Goal: Task Accomplishment & Management: Complete application form

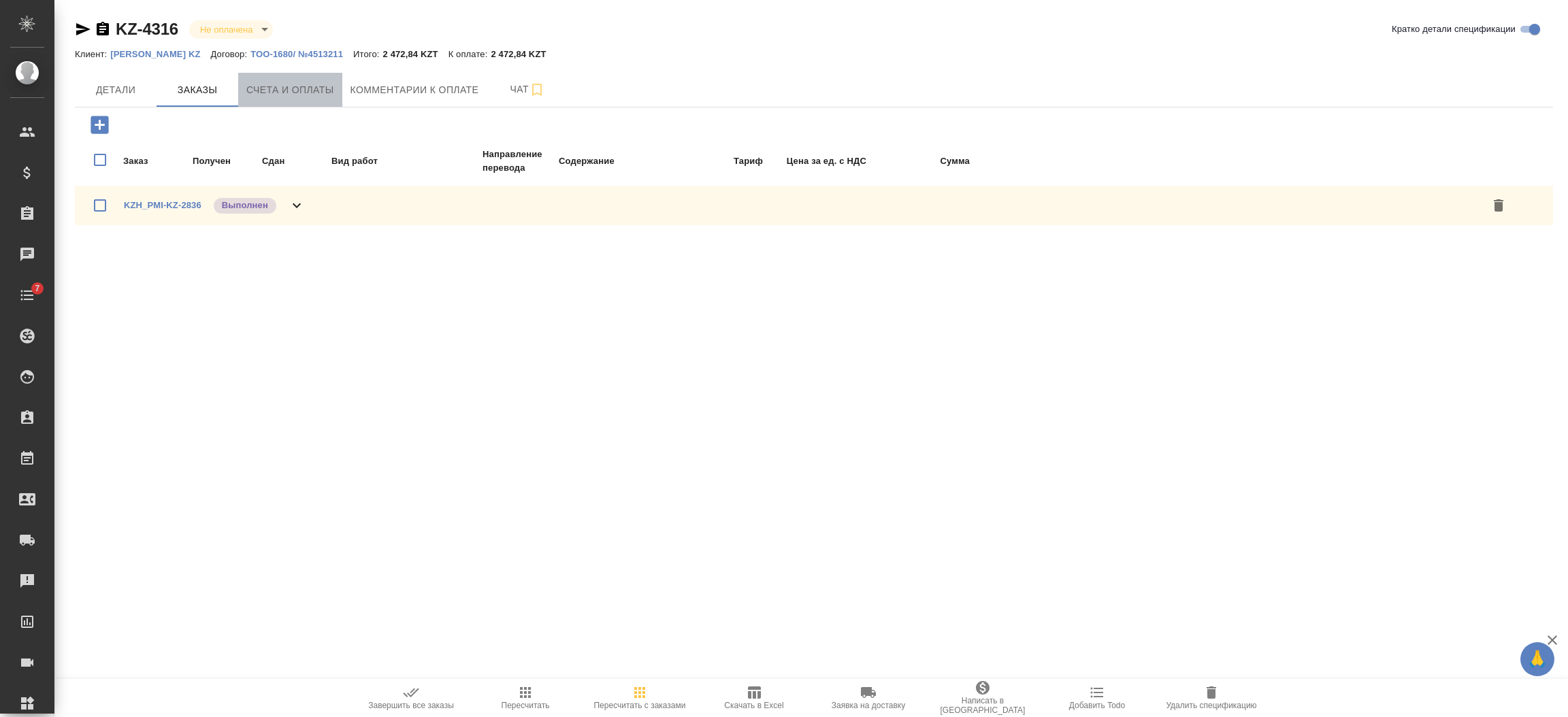
click at [296, 100] on button "Счета и оплаты" at bounding box center [289, 89] width 104 height 34
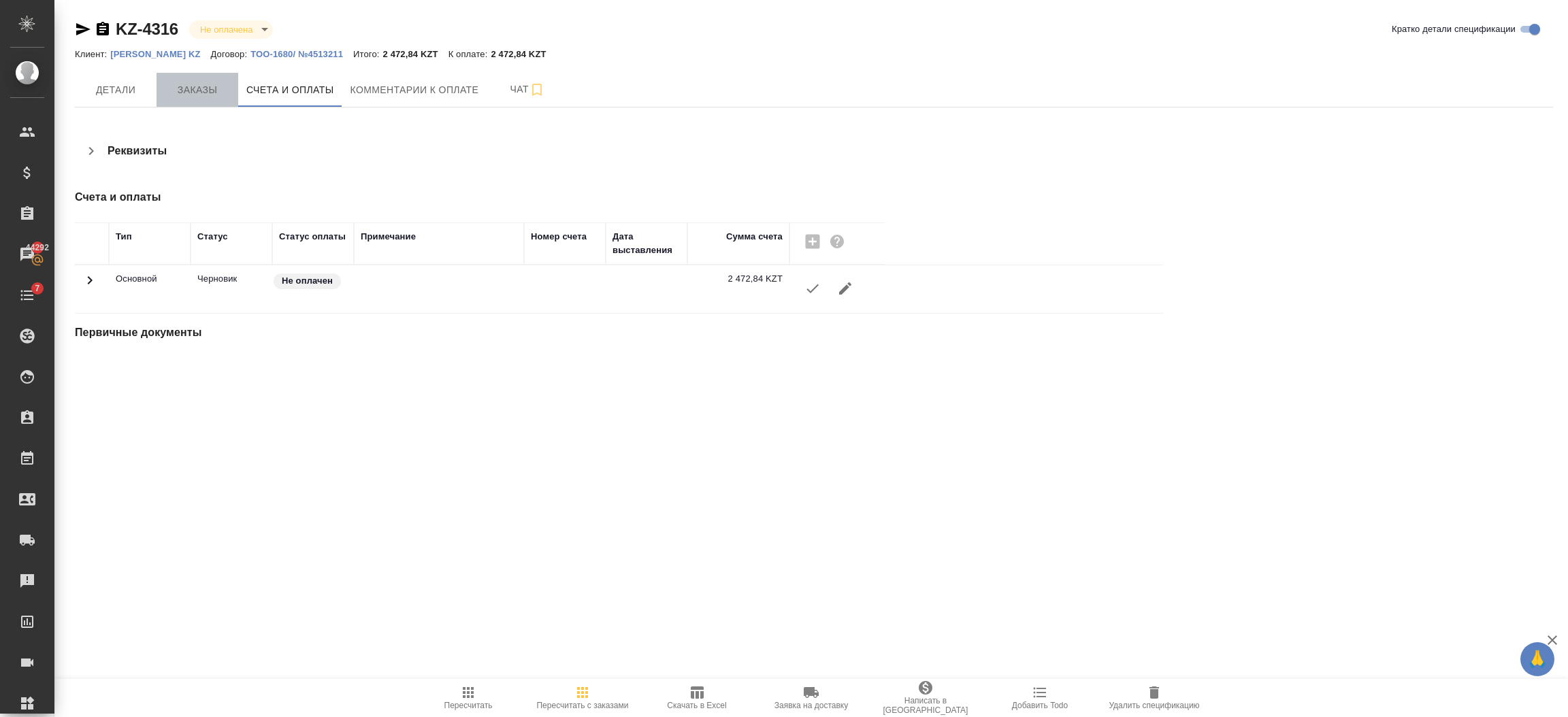
click at [205, 101] on button "Заказы" at bounding box center [197, 89] width 82 height 34
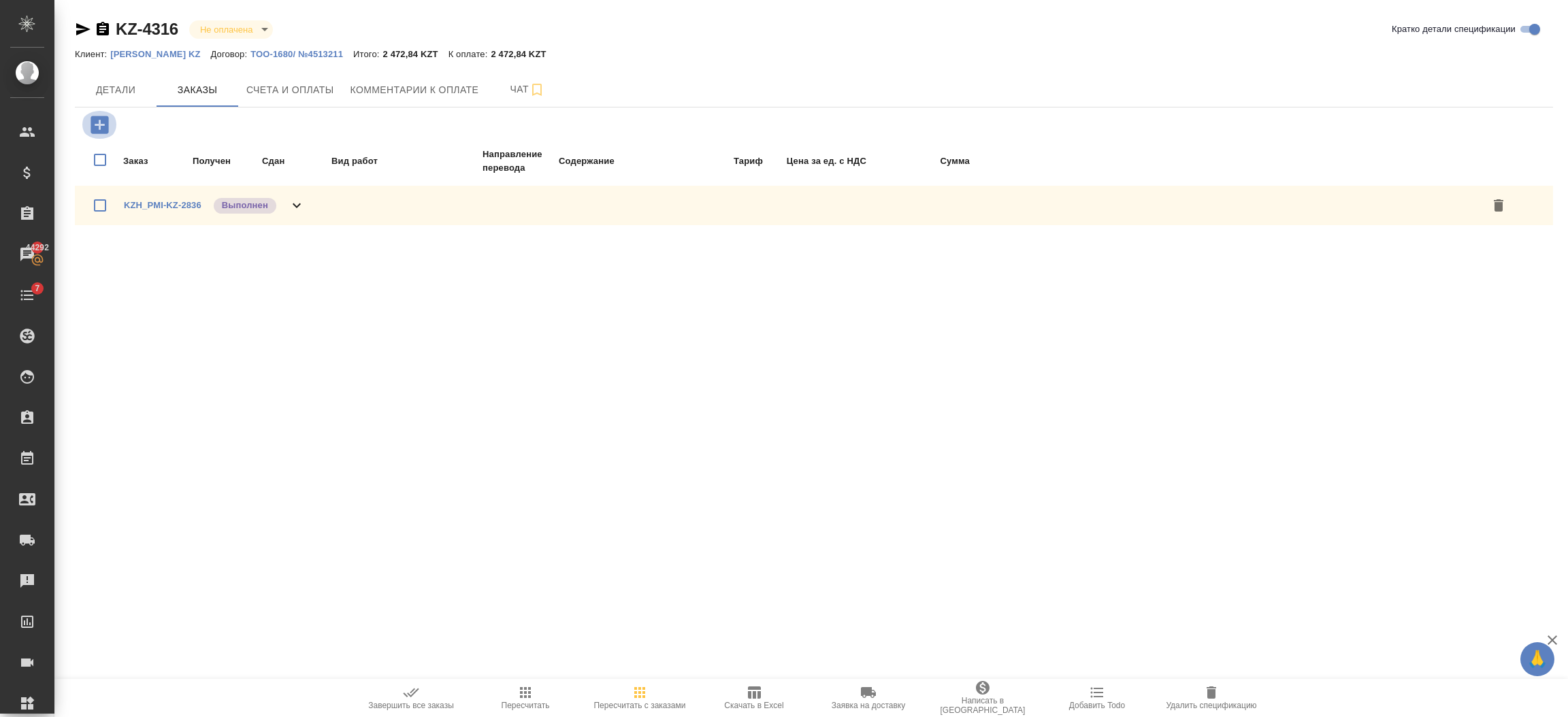
click at [101, 122] on icon "button" at bounding box center [99, 124] width 17 height 17
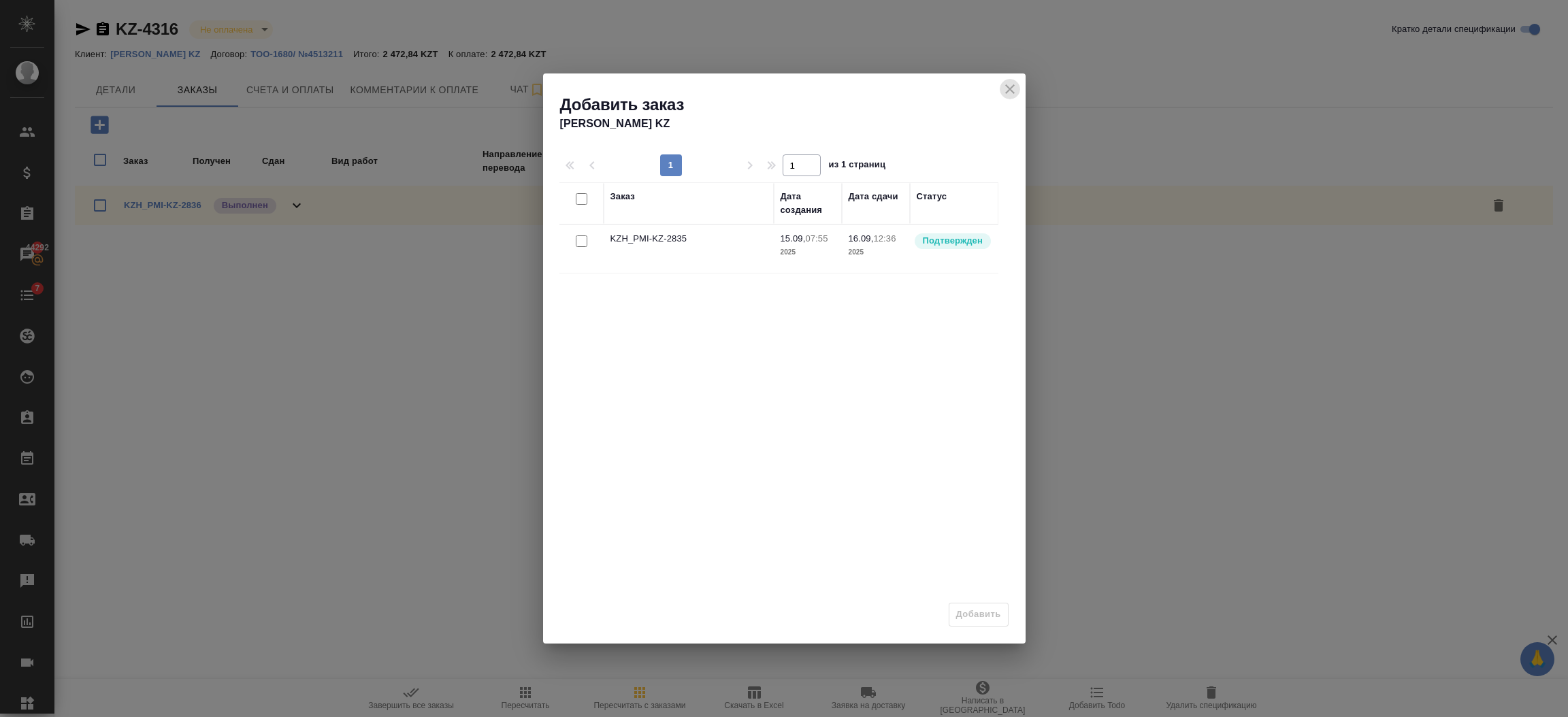
click at [1014, 85] on icon "close" at bounding box center [1010, 89] width 10 height 10
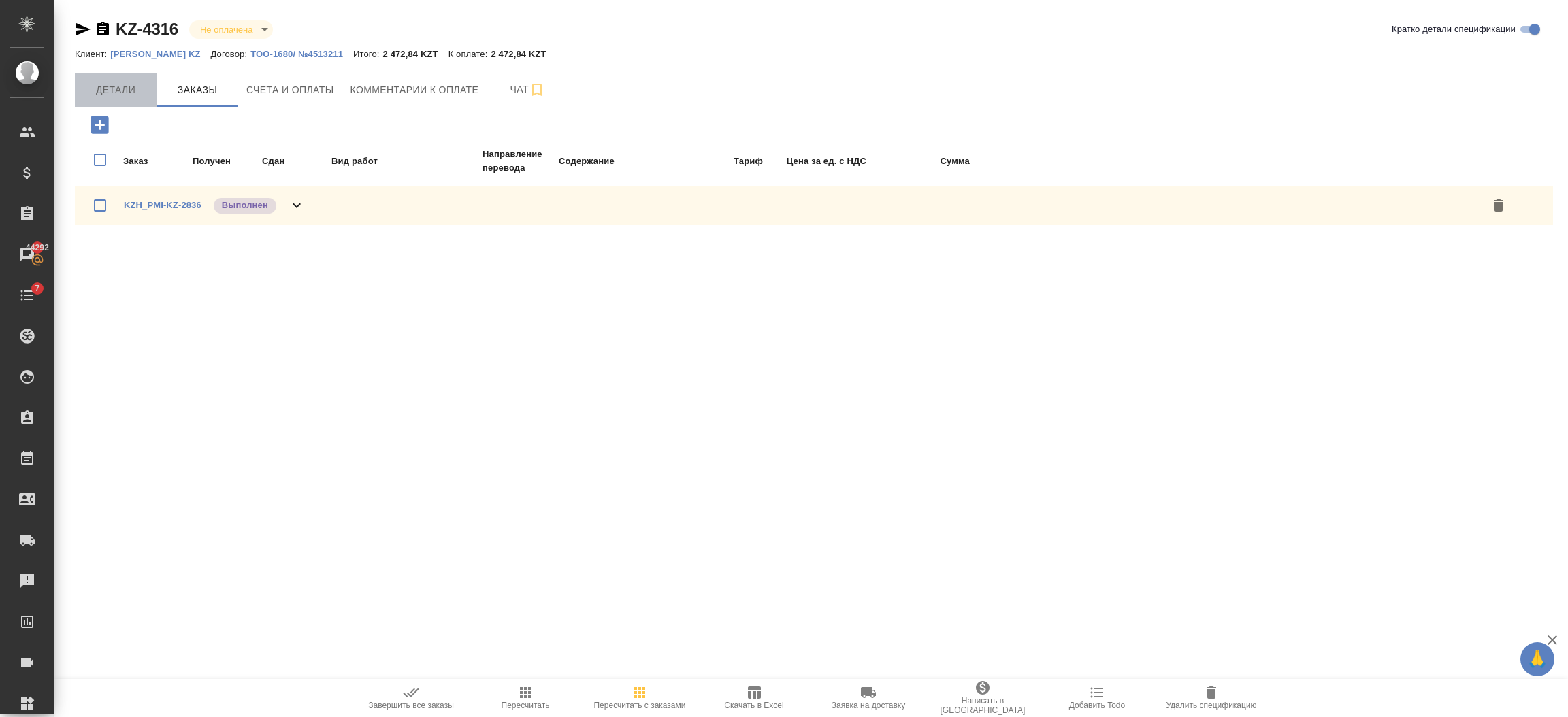
click at [106, 73] on button "Детали" at bounding box center [116, 89] width 82 height 34
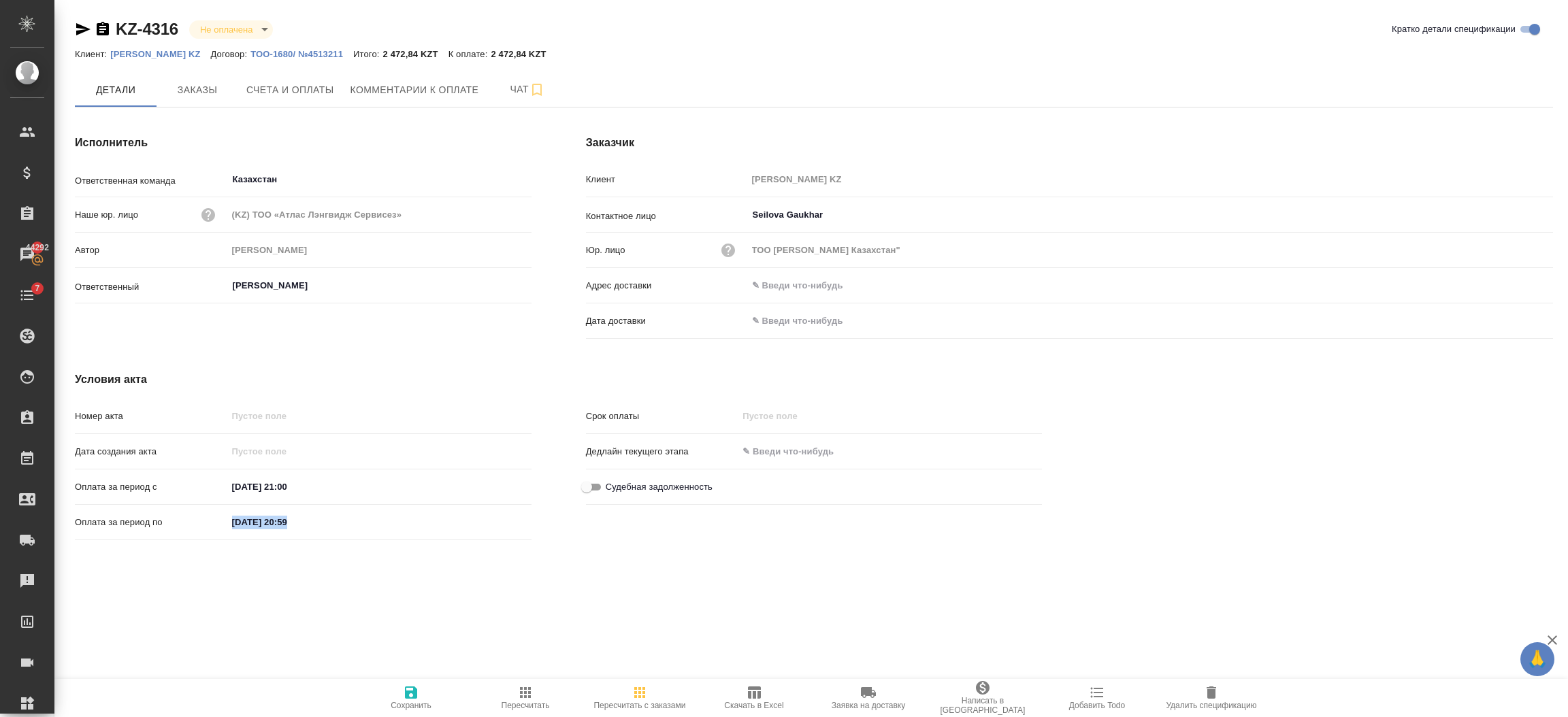
drag, startPoint x: 317, startPoint y: 538, endPoint x: 317, endPoint y: 526, distance: 12.0
click at [317, 526] on div "Оплата за период по [DATE] 20:59" at bounding box center [303, 528] width 456 height 35
click at [317, 526] on input "[DATE] 20:59" at bounding box center [287, 522] width 119 height 19
click at [482, 525] on div "[DATE] 20:59" at bounding box center [379, 522] width 304 height 19
click at [491, 525] on icon "button" at bounding box center [491, 521] width 17 height 16
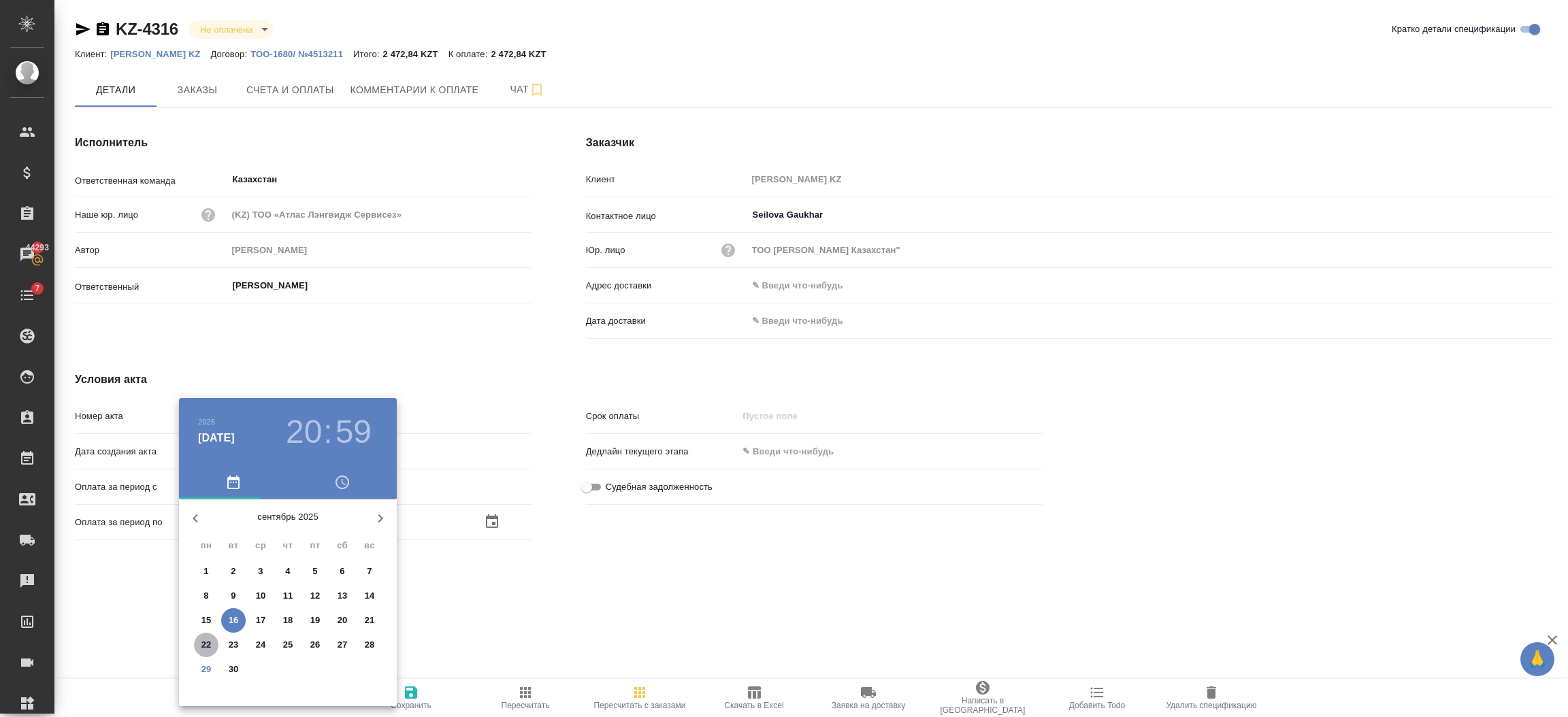
click at [206, 639] on p "22" at bounding box center [206, 644] width 11 height 14
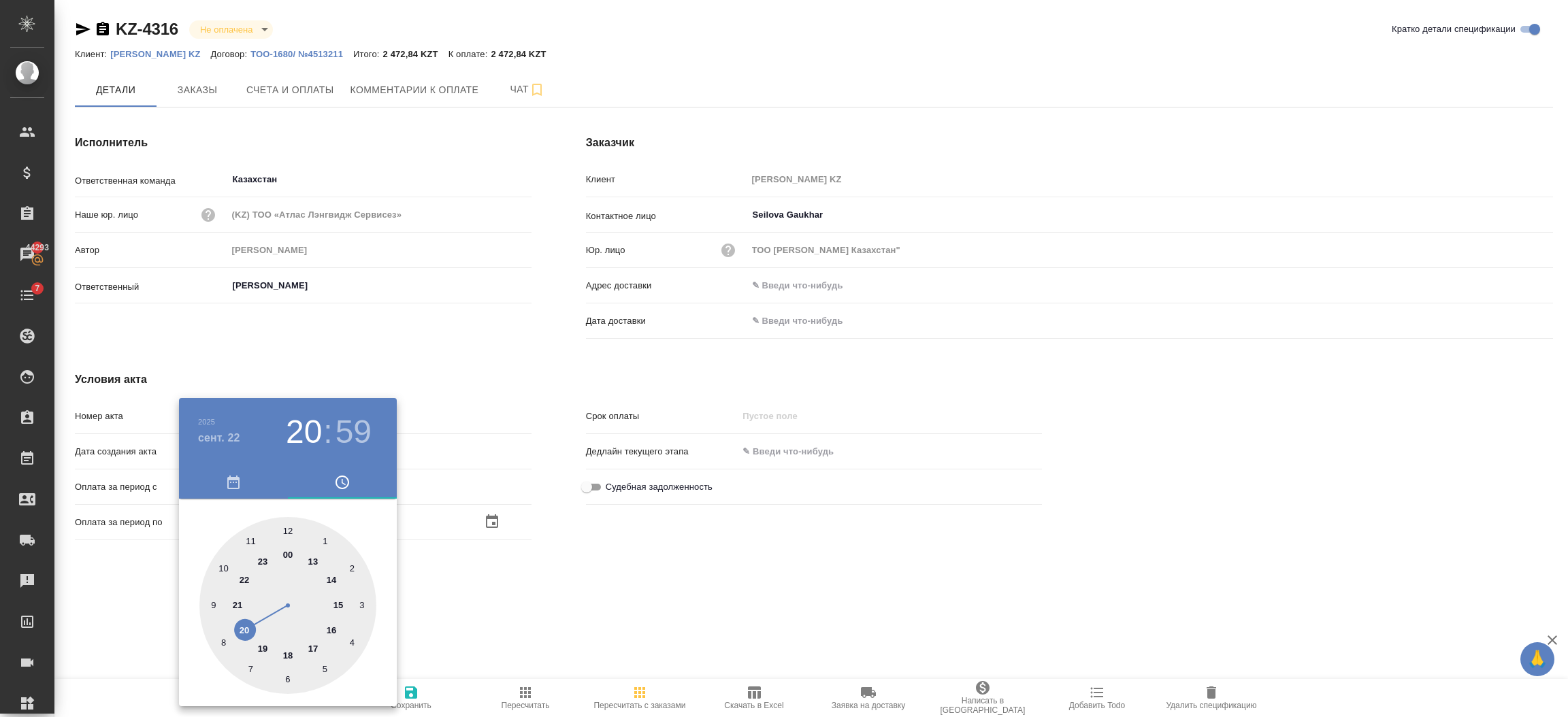
type input "[DATE] 20:59"
click at [445, 636] on div at bounding box center [784, 358] width 1568 height 717
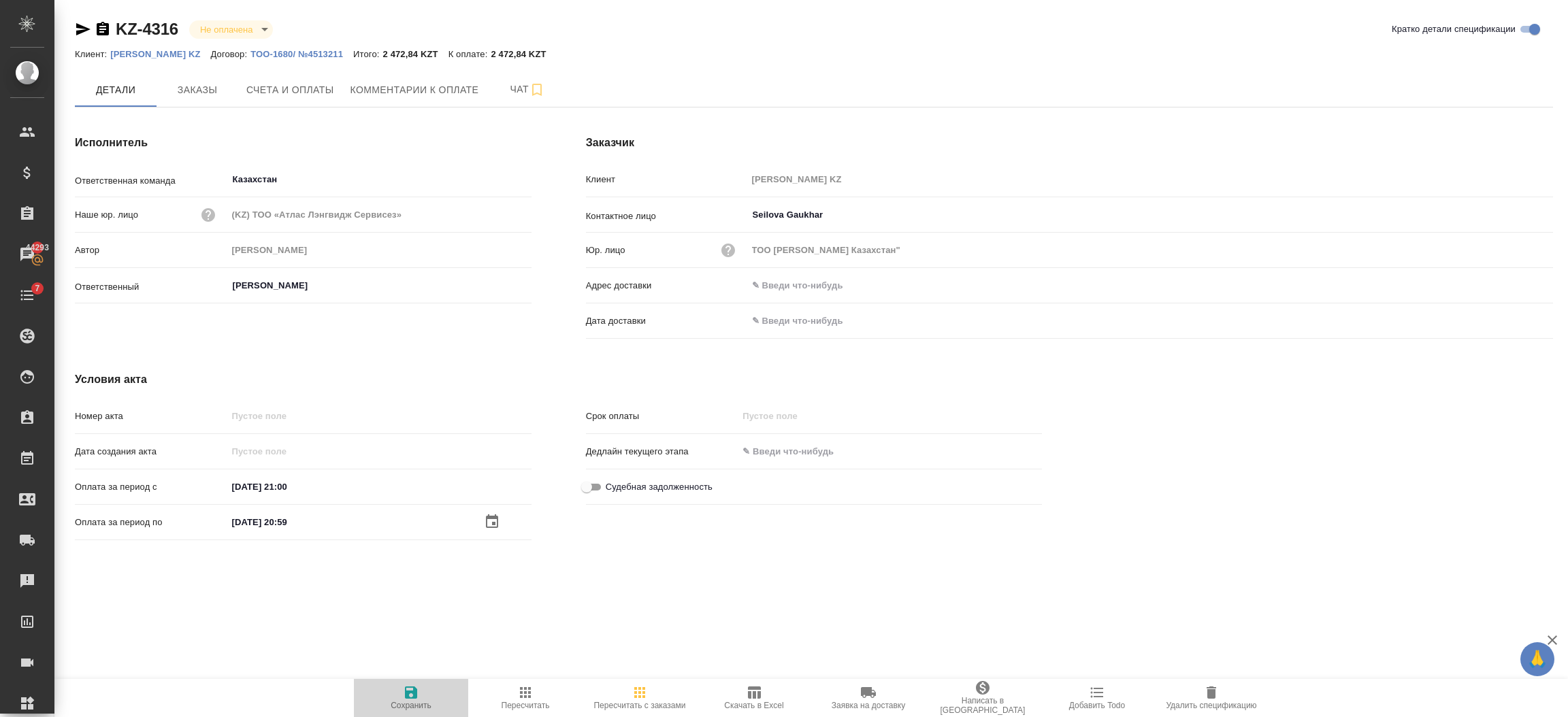
click at [397, 692] on span "Сохранить" at bounding box center [411, 697] width 98 height 26
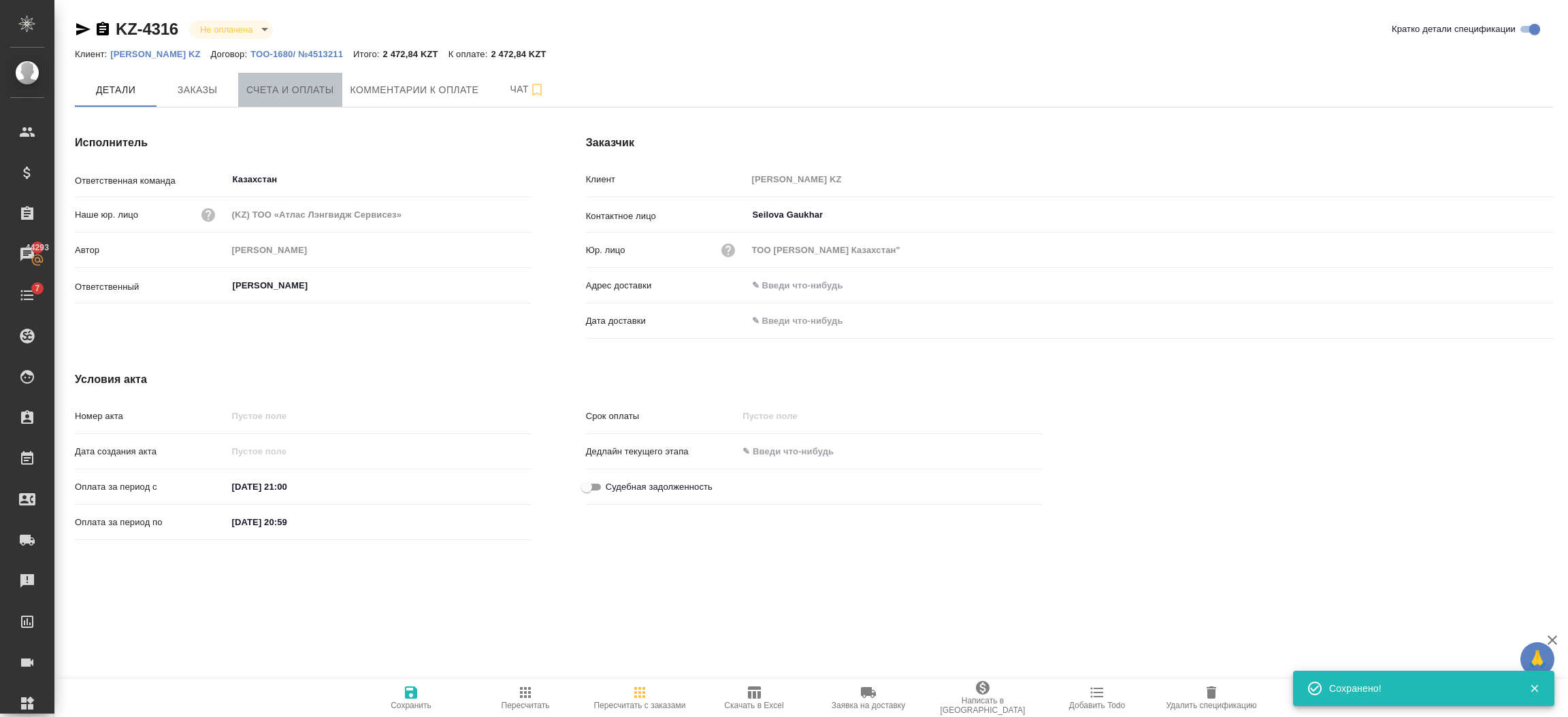
click at [279, 92] on span "Счета и оплаты" at bounding box center [290, 90] width 87 height 17
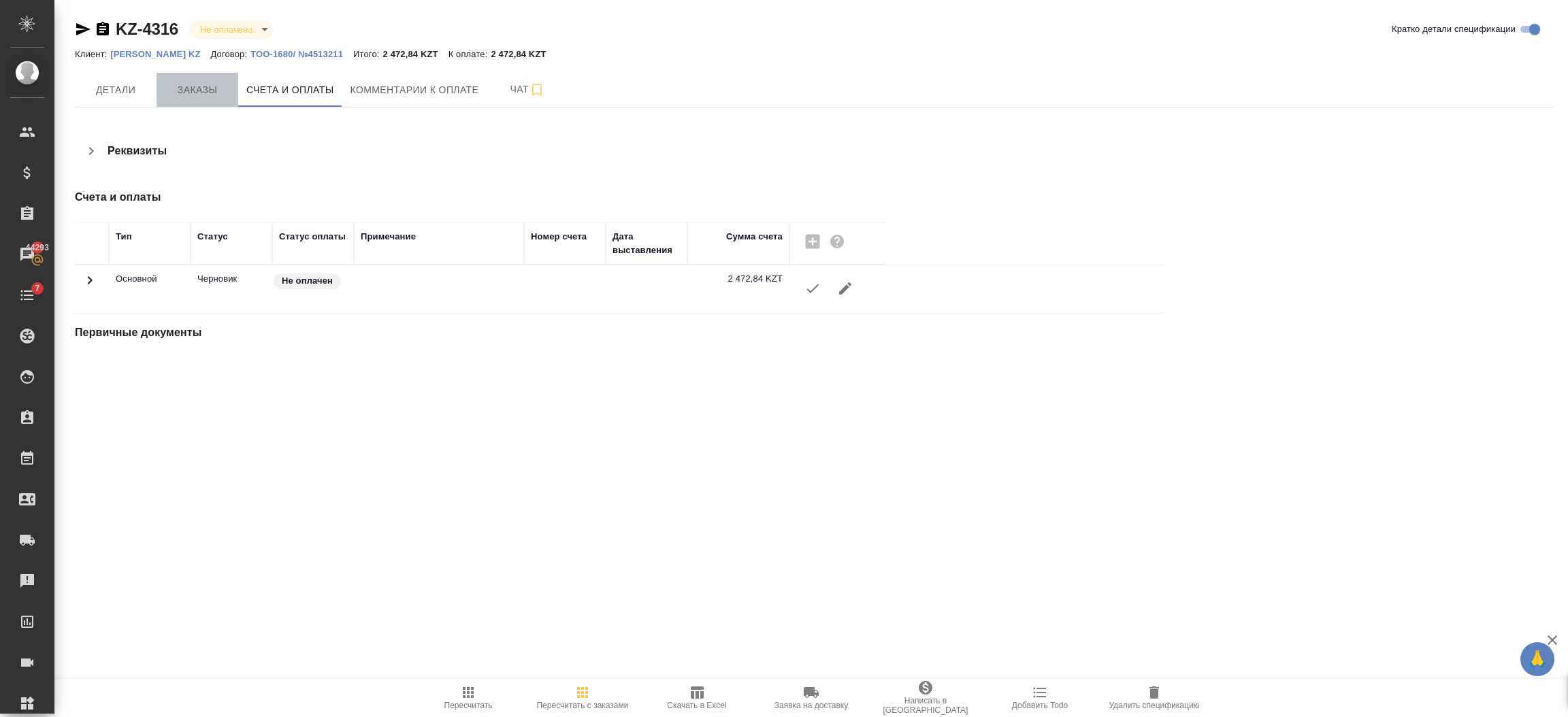
click at [197, 93] on span "Заказы" at bounding box center [197, 90] width 65 height 17
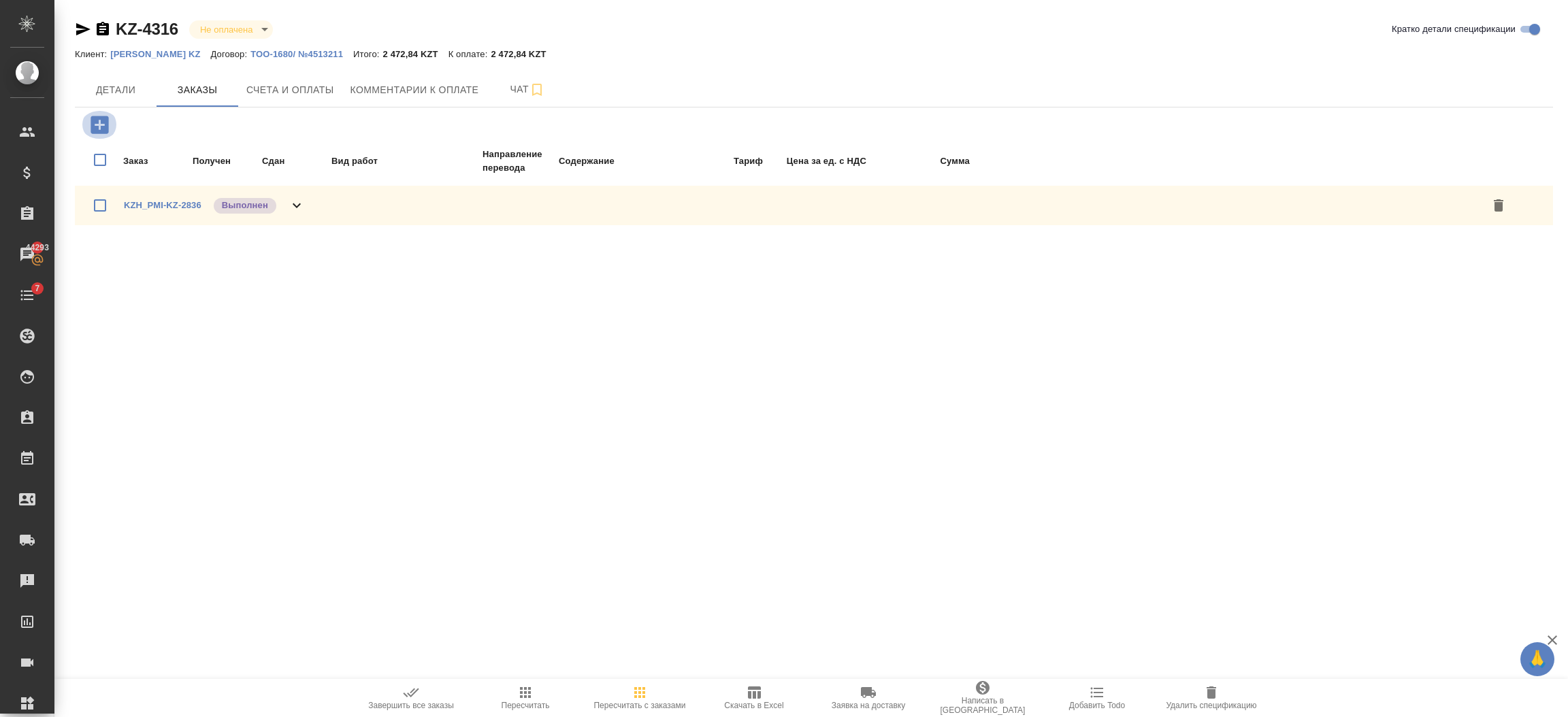
click at [103, 125] on icon "button" at bounding box center [99, 124] width 24 height 24
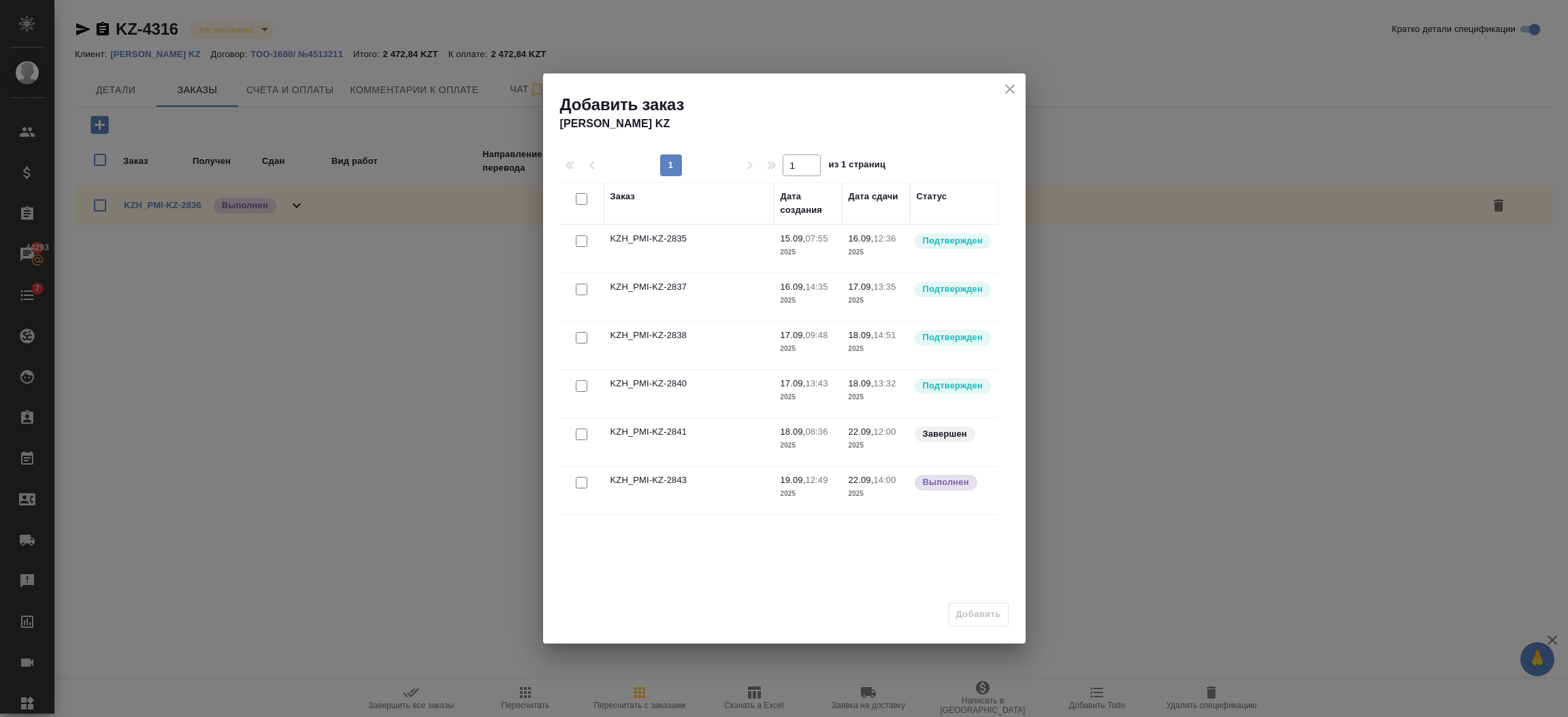
click at [585, 442] on div at bounding box center [582, 435] width 31 height 19
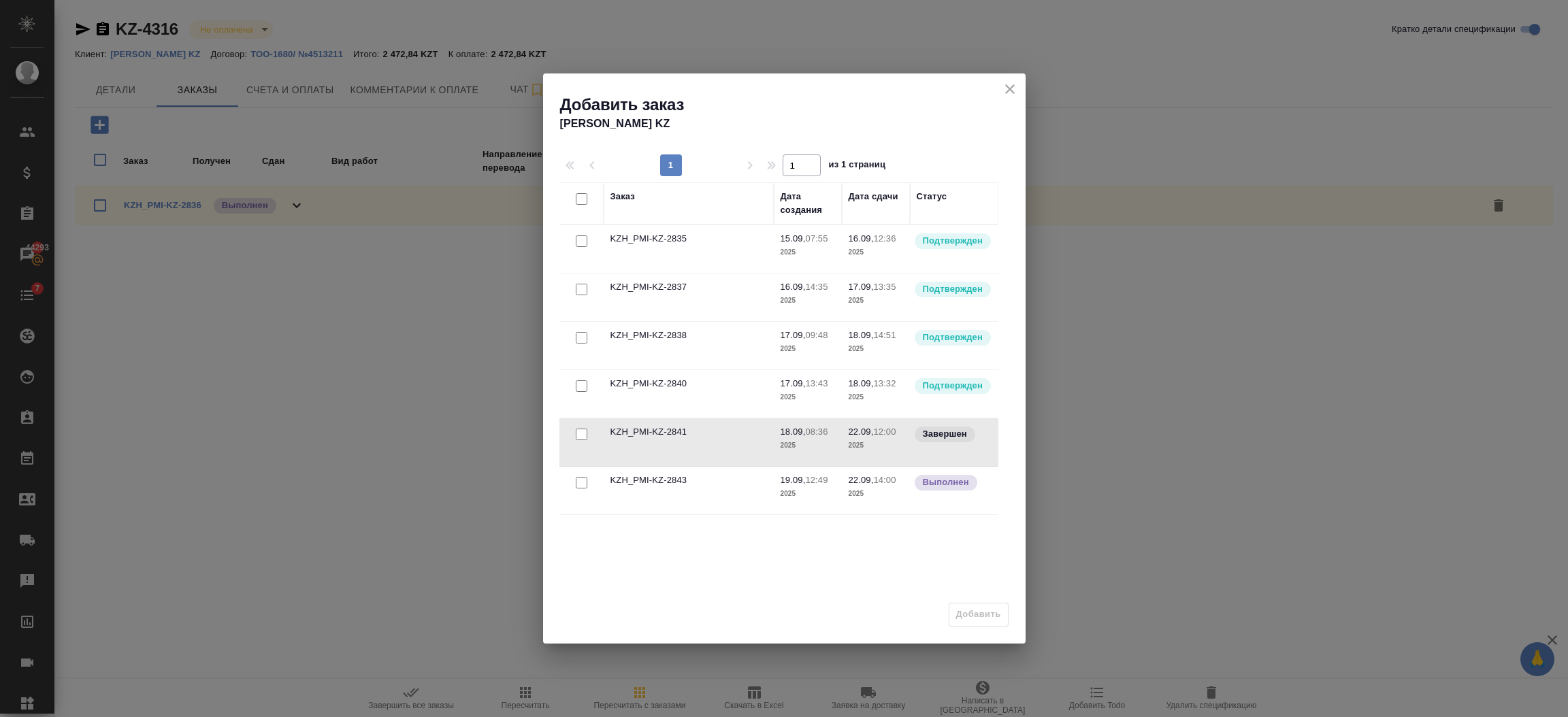
click at [584, 431] on input "checkbox" at bounding box center [582, 435] width 12 height 12
checkbox input "true"
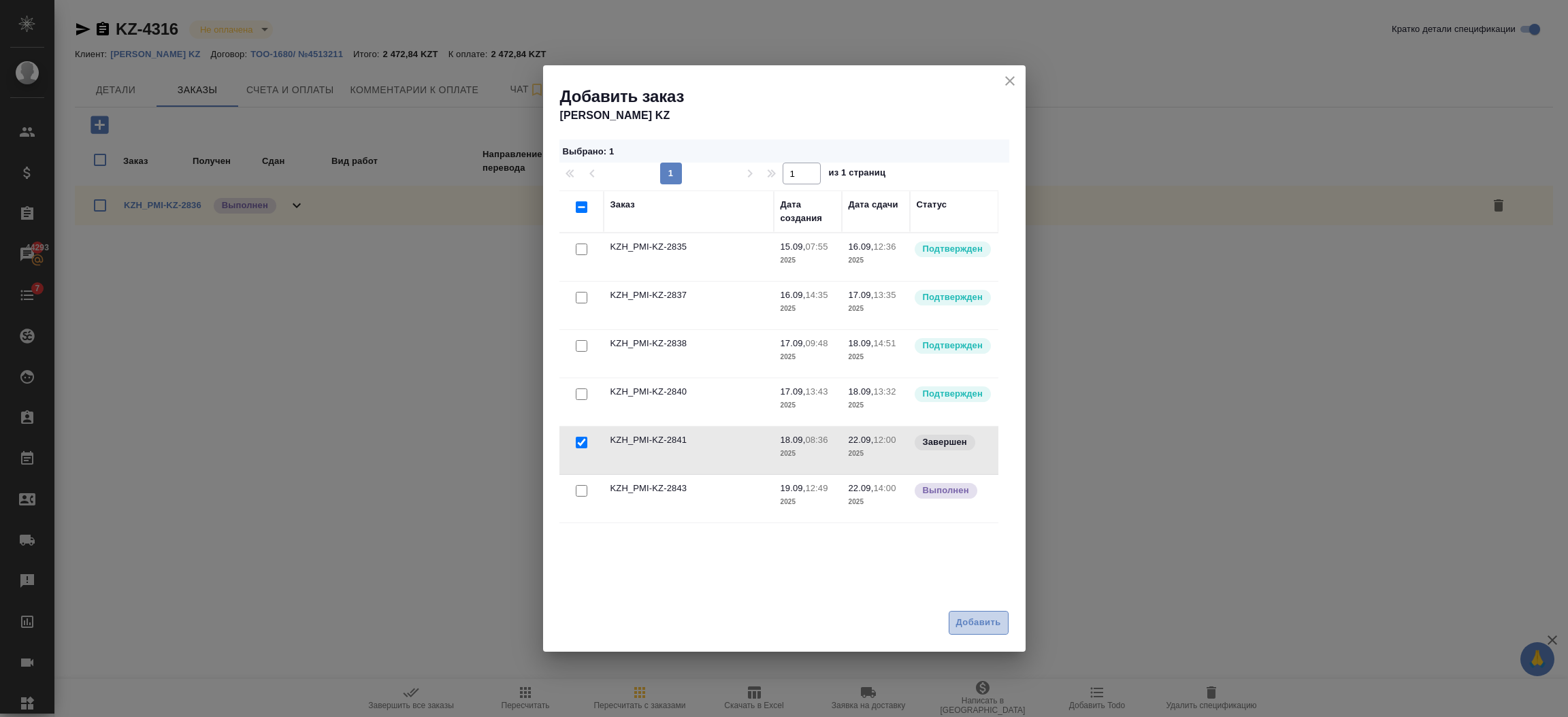
click at [968, 627] on span "Добавить" at bounding box center [979, 623] width 45 height 16
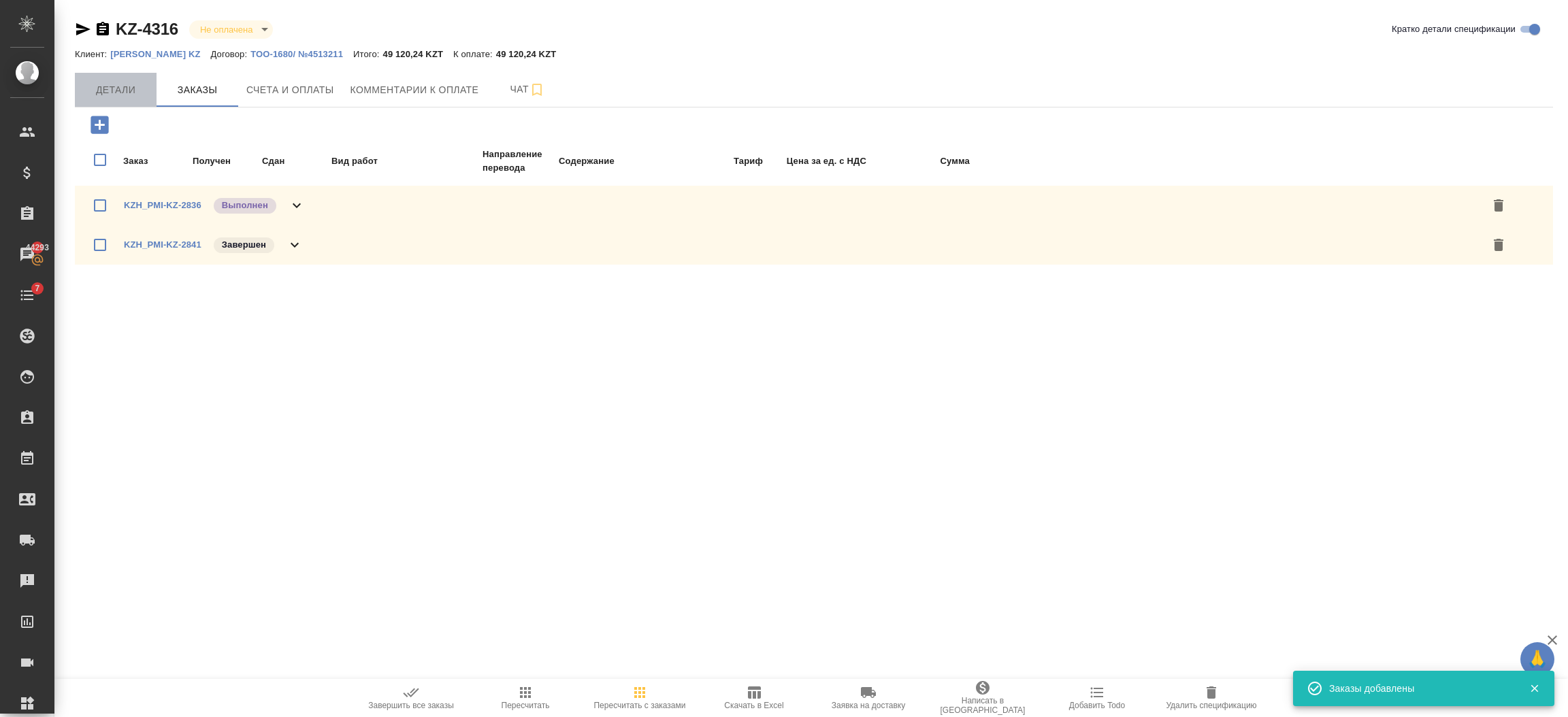
click at [124, 88] on span "Детали" at bounding box center [116, 90] width 65 height 17
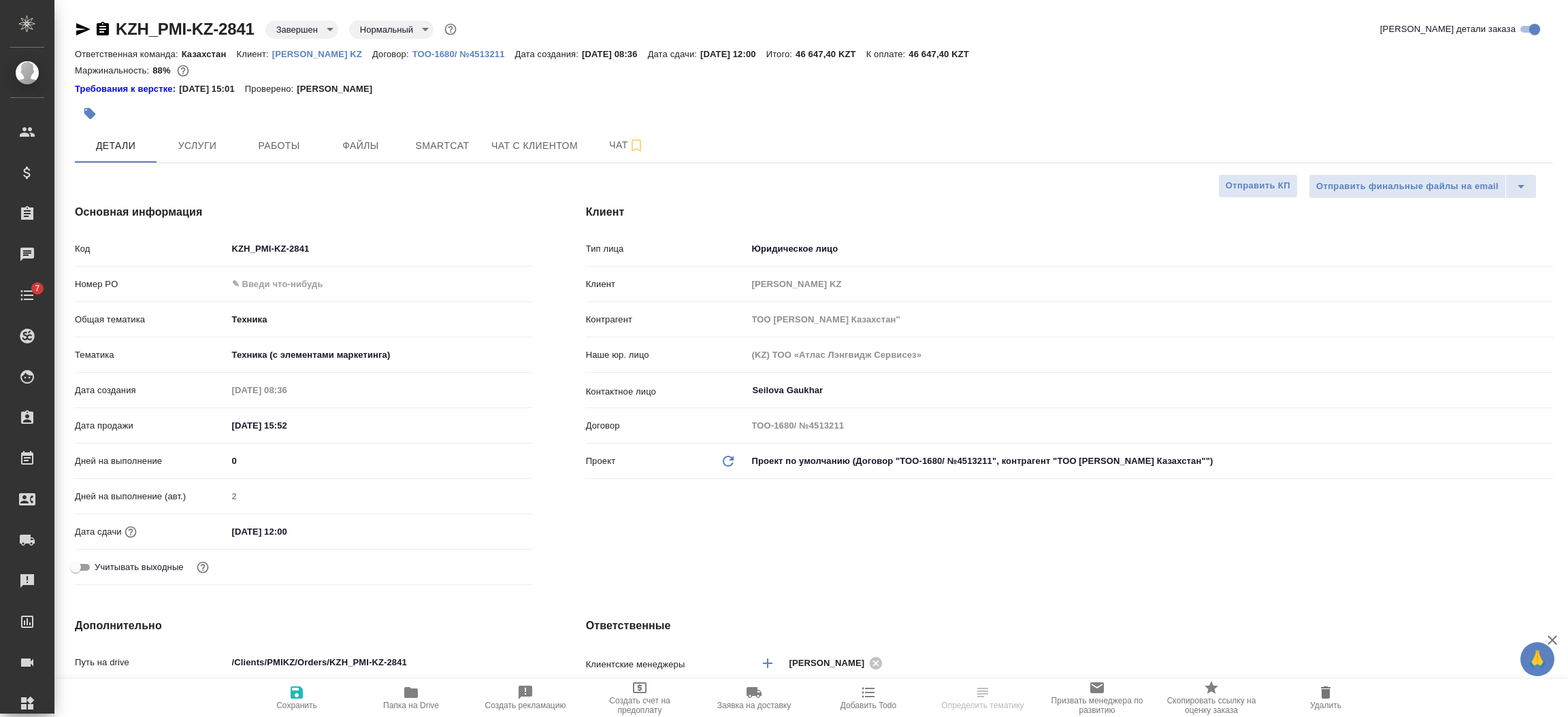
select select "RU"
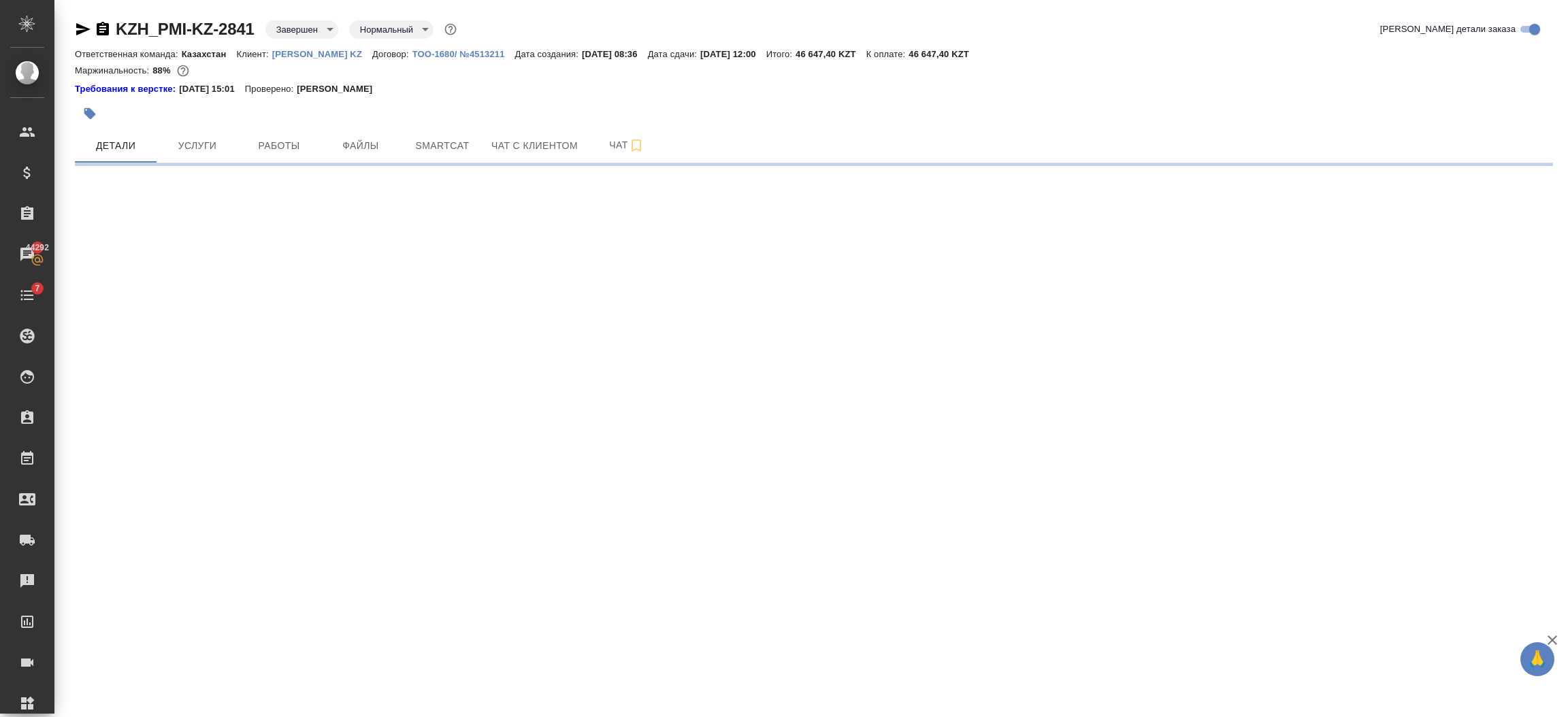
select select "RU"
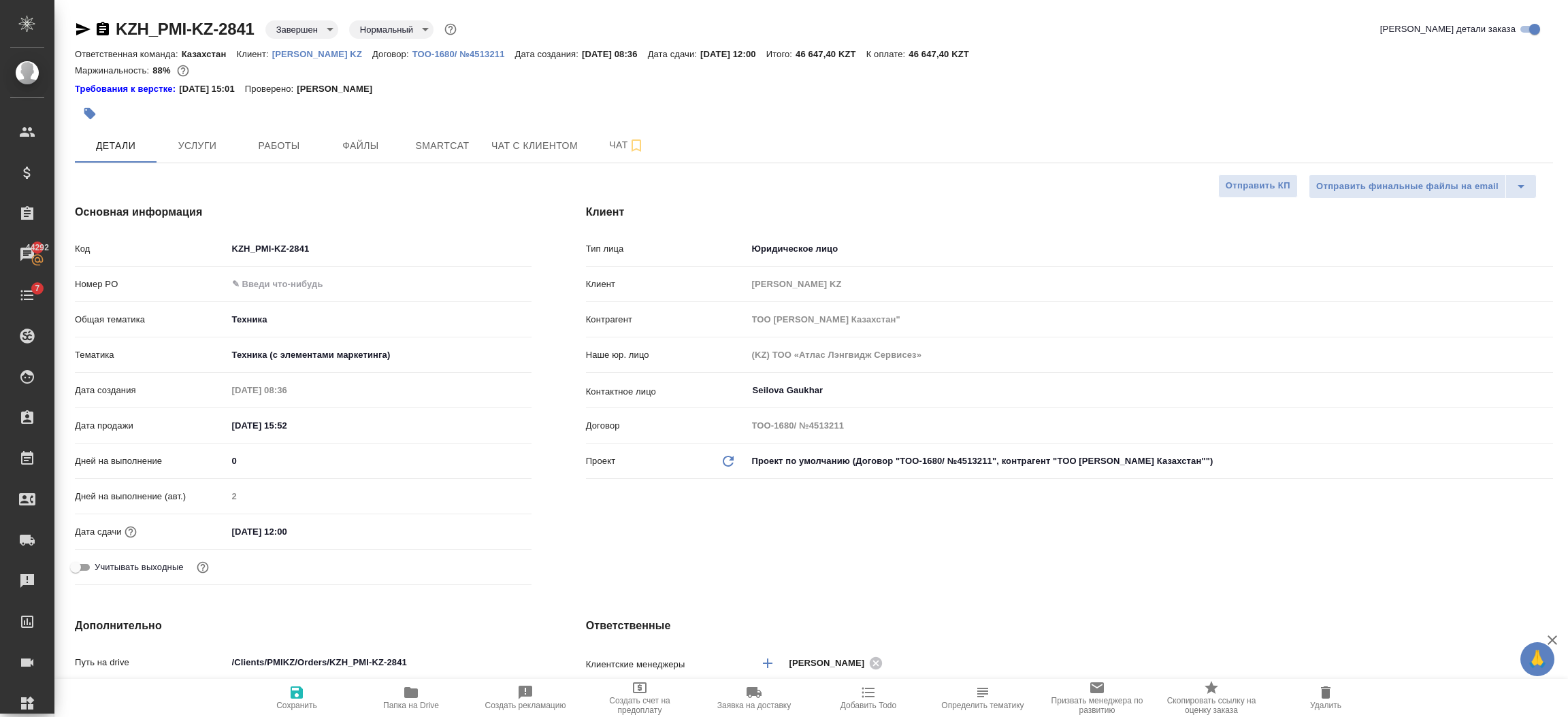
type textarea "x"
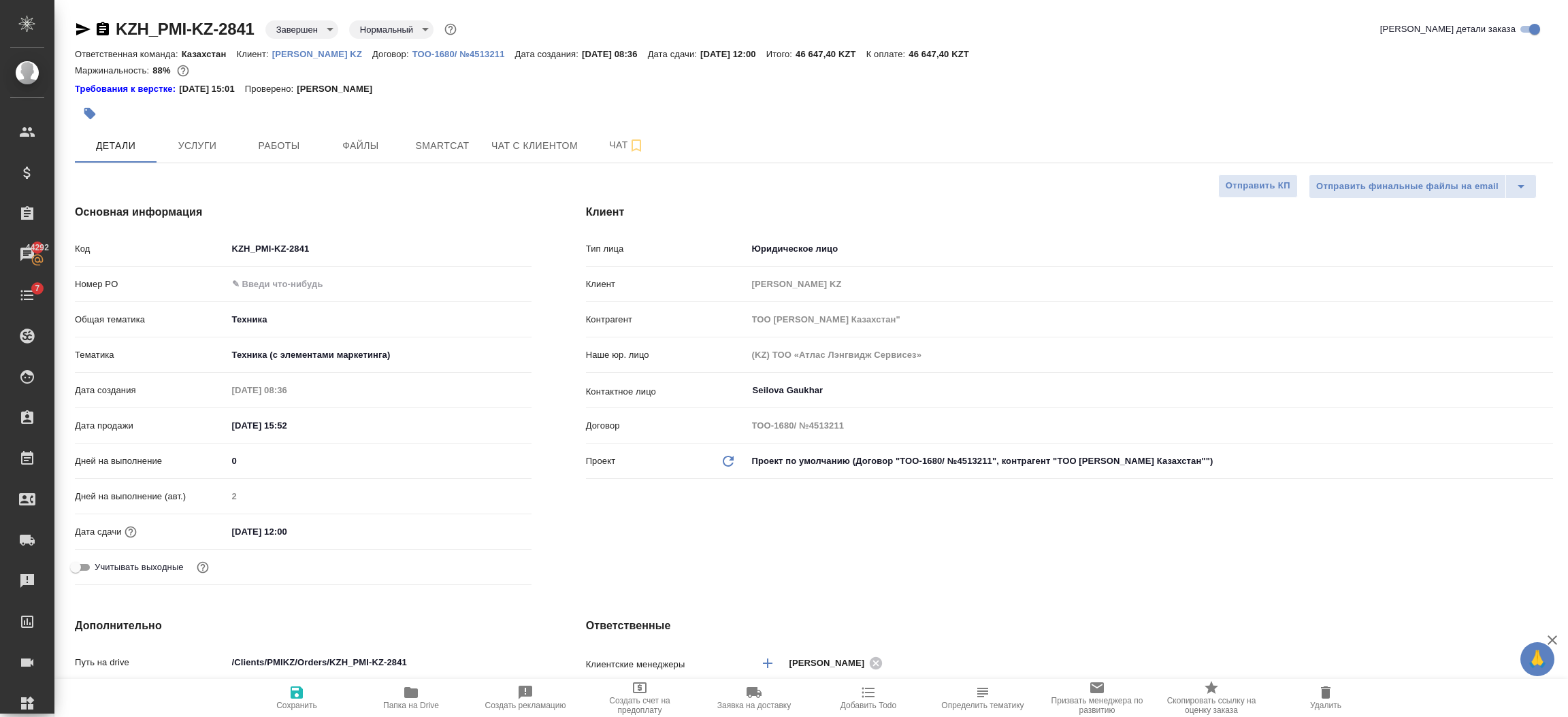
type textarea "x"
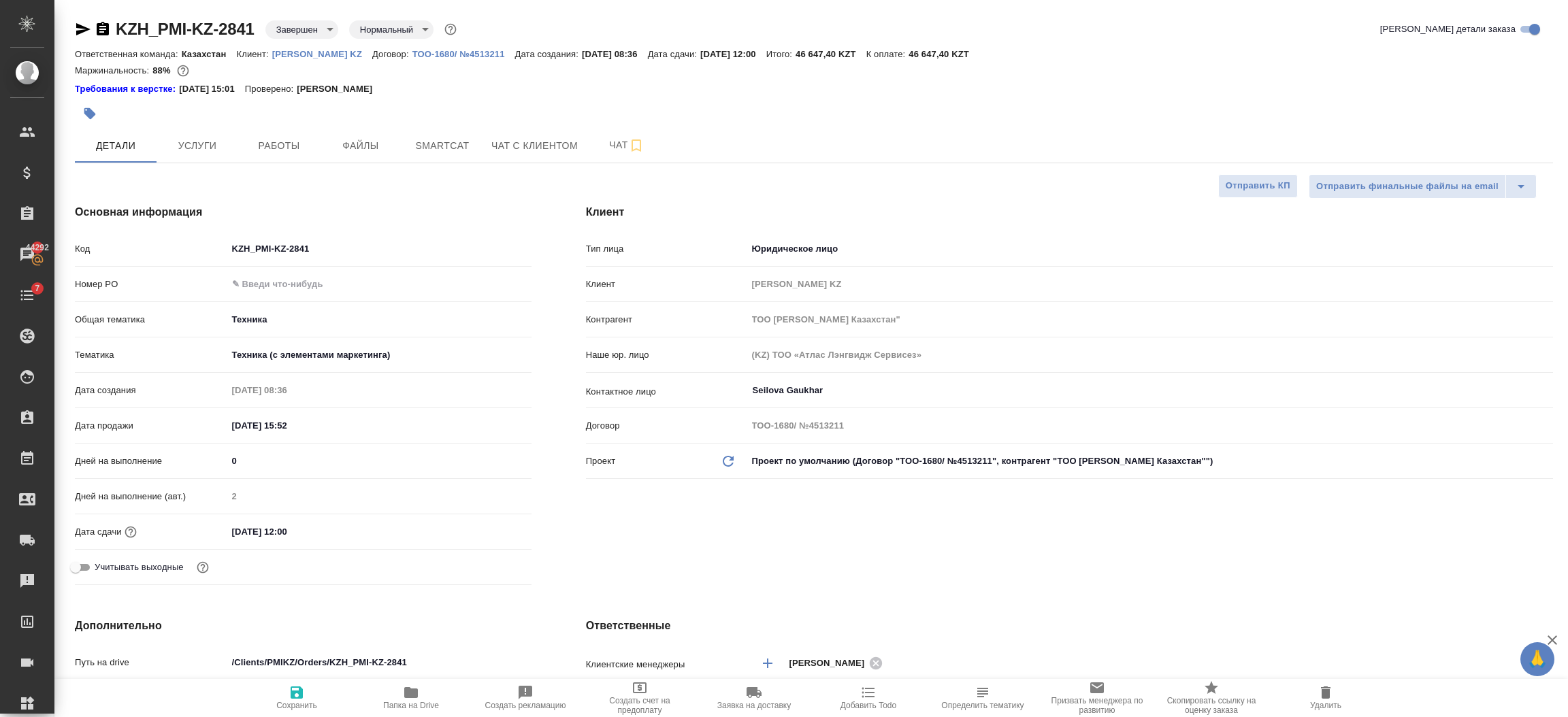
type textarea "x"
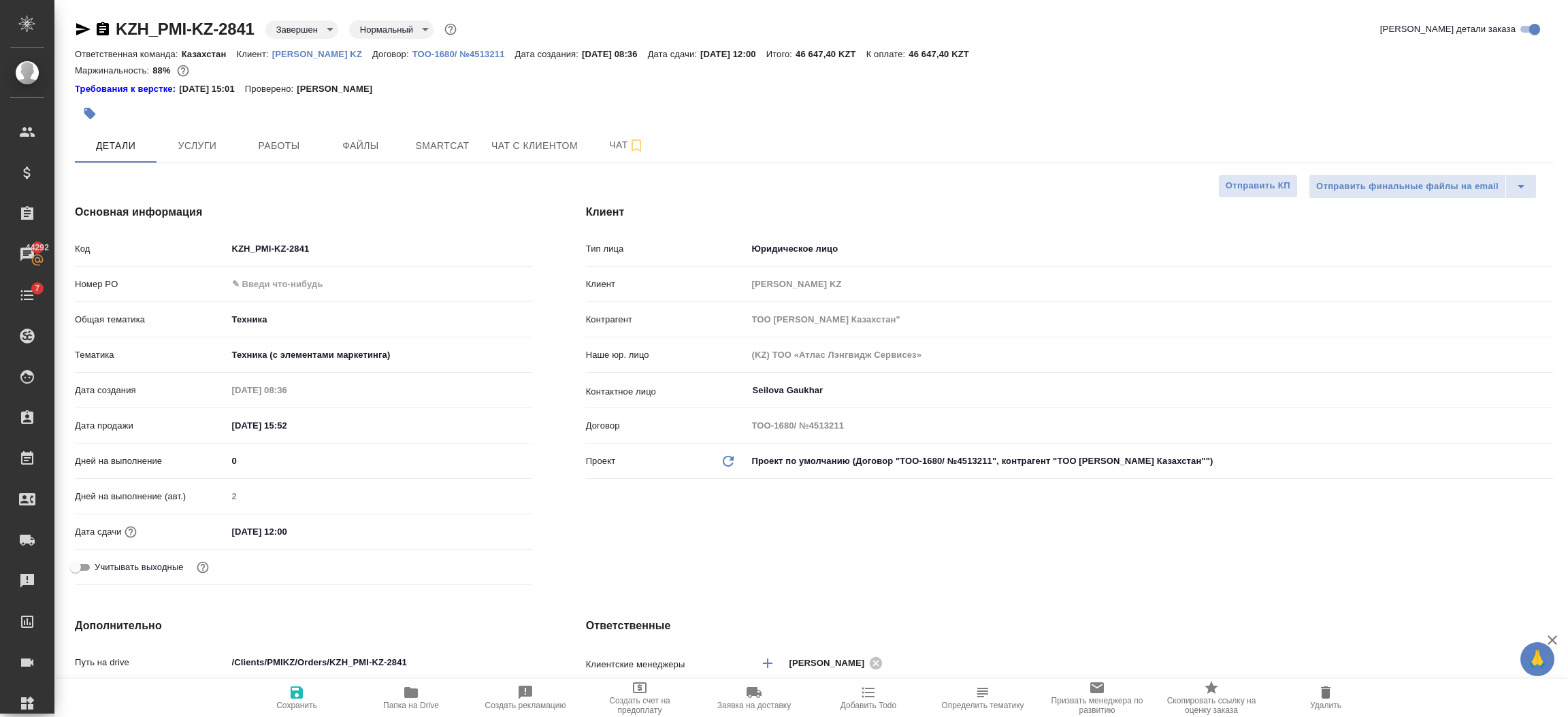
type textarea "x"
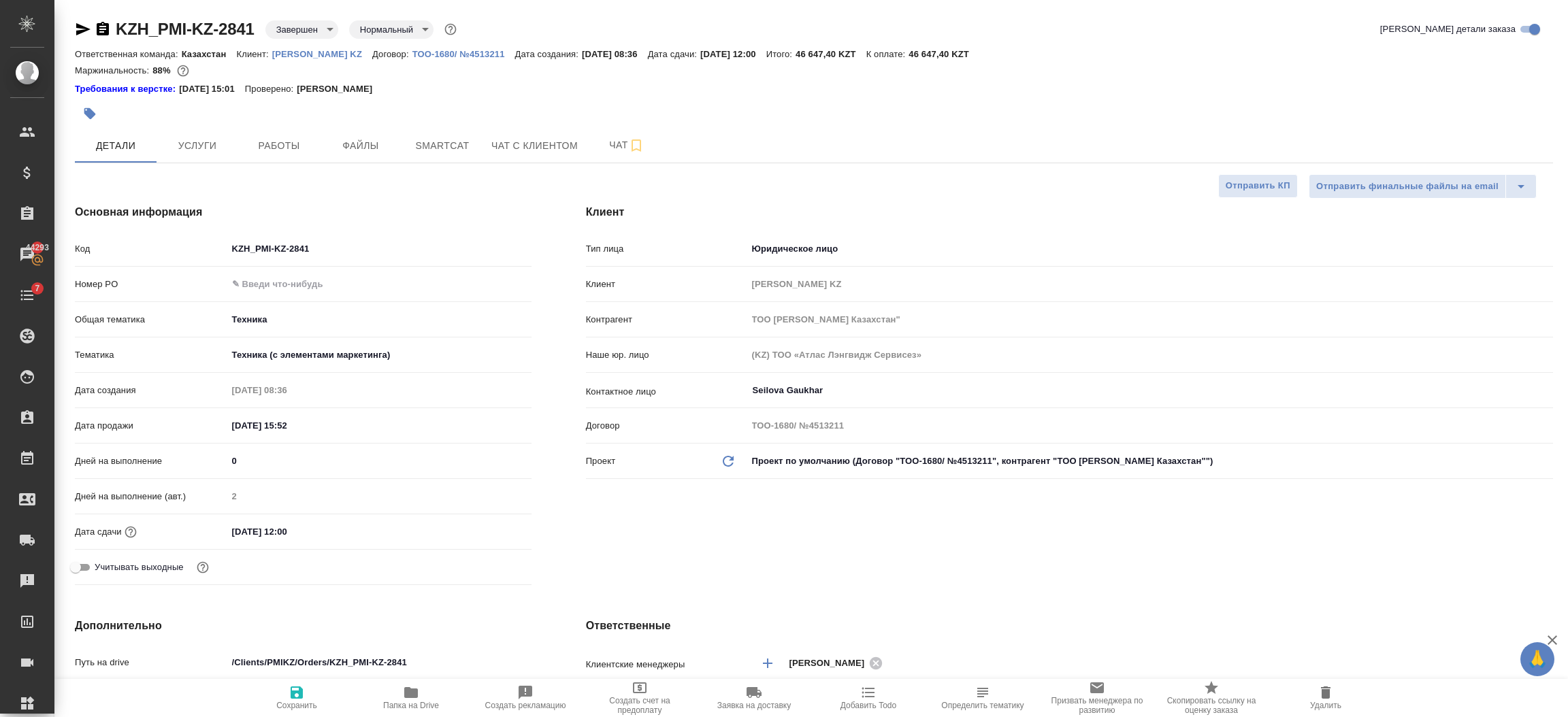
type textarea "x"
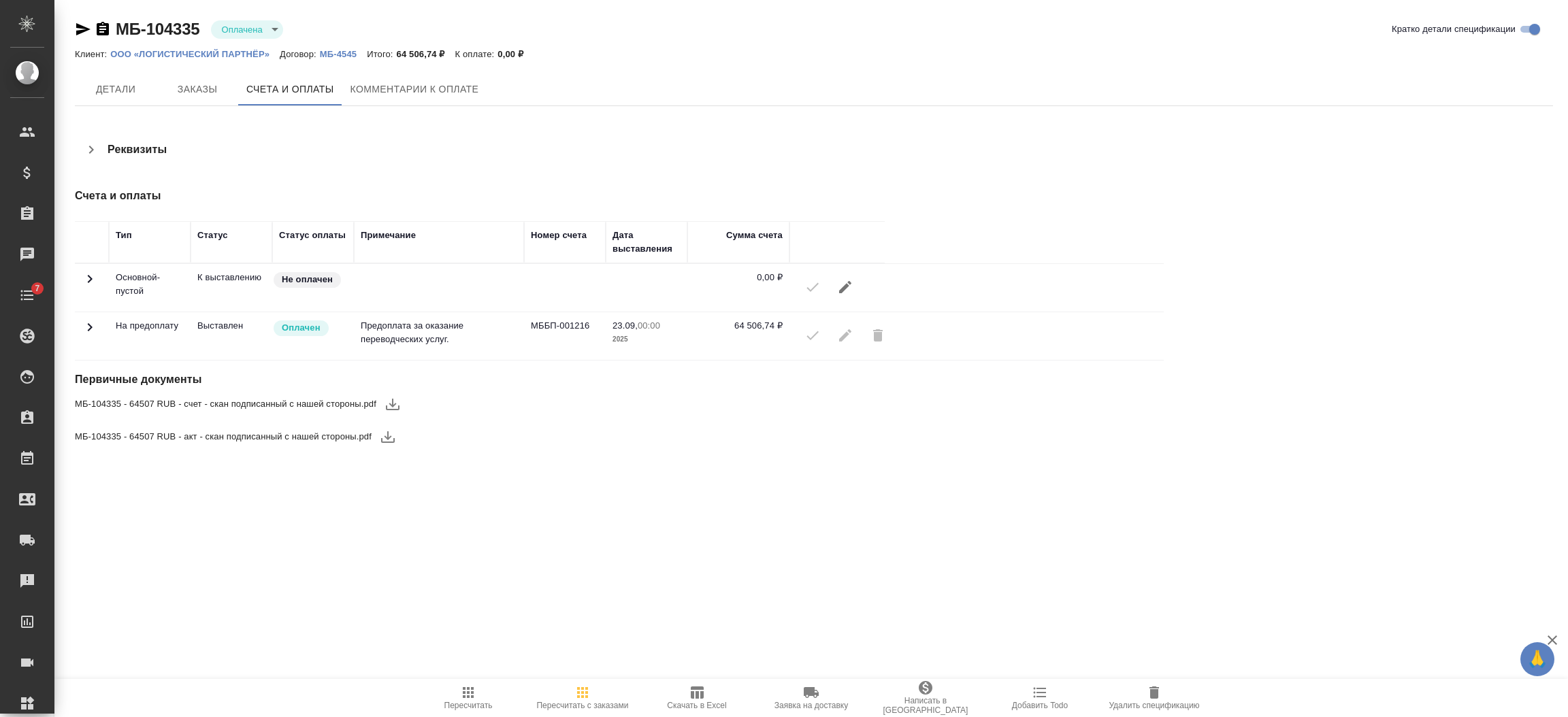
drag, startPoint x: 0, startPoint y: 0, endPoint x: 86, endPoint y: 31, distance: 91.4
click at [86, 31] on icon "button" at bounding box center [83, 29] width 17 height 16
